Goal: Check status: Check status

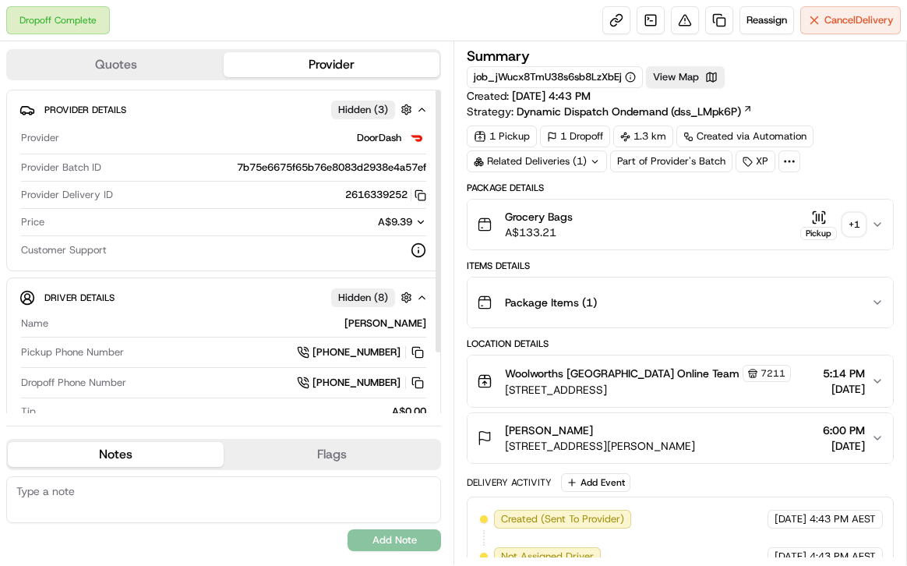
click at [820, 210] on icon "button" at bounding box center [819, 218] width 16 height 16
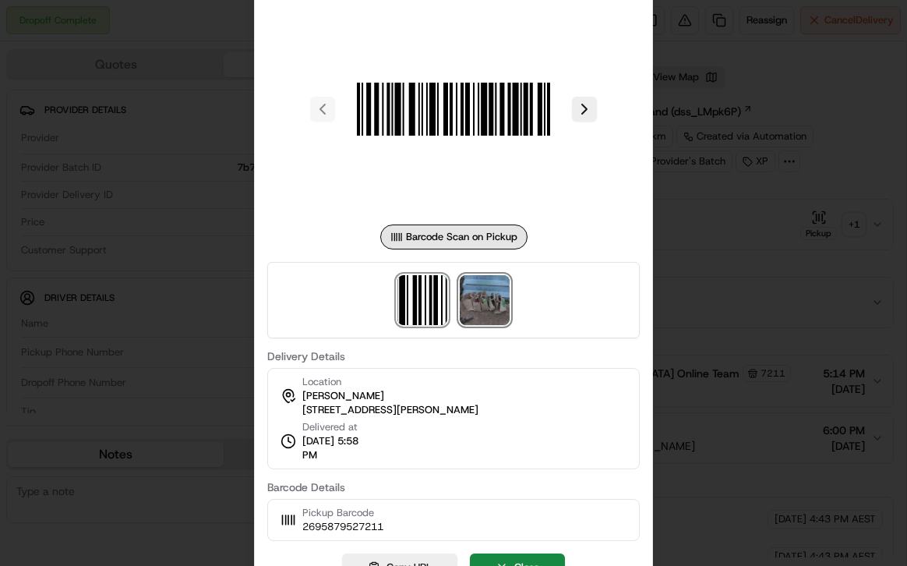
click at [500, 305] on img at bounding box center [485, 300] width 50 height 50
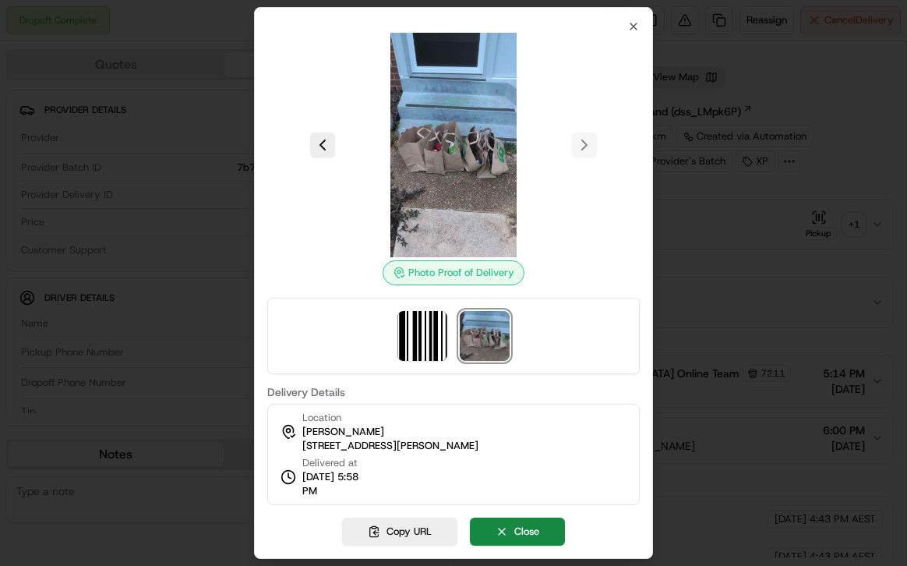
click at [642, 26] on div "Photo Proof of Delivery Delivery Details Location [PERSON_NAME] [STREET_ADDRESS…" at bounding box center [453, 283] width 399 height 552
click at [639, 26] on icon "button" at bounding box center [633, 26] width 12 height 12
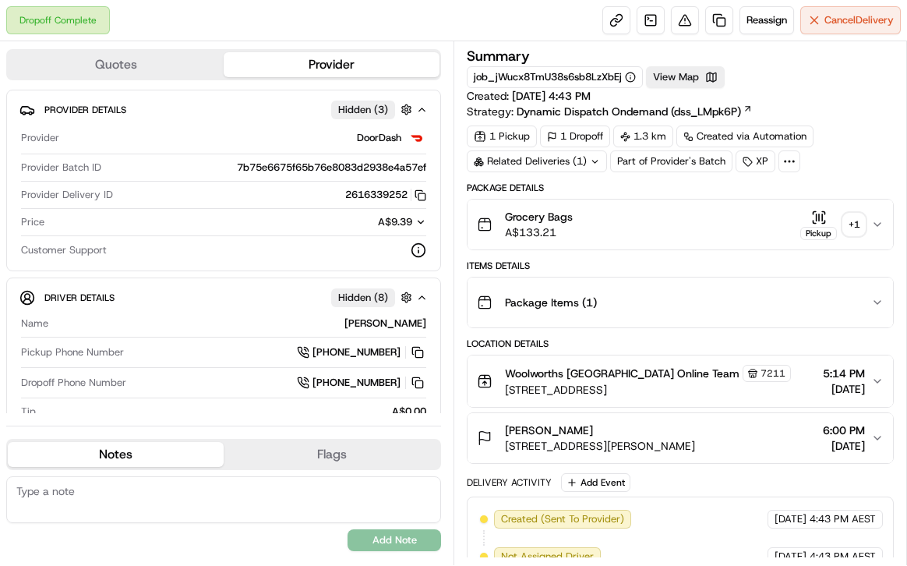
click at [552, 157] on div "Related Deliveries (1)" at bounding box center [537, 161] width 140 height 22
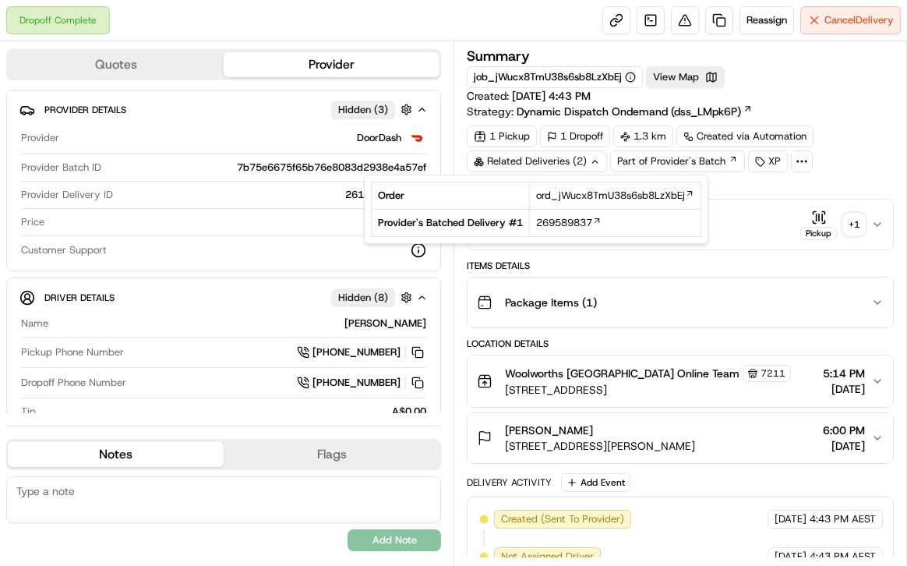
click at [552, 157] on div "Related Deliveries (2)" at bounding box center [537, 161] width 140 height 22
